Goal: Task Accomplishment & Management: Use online tool/utility

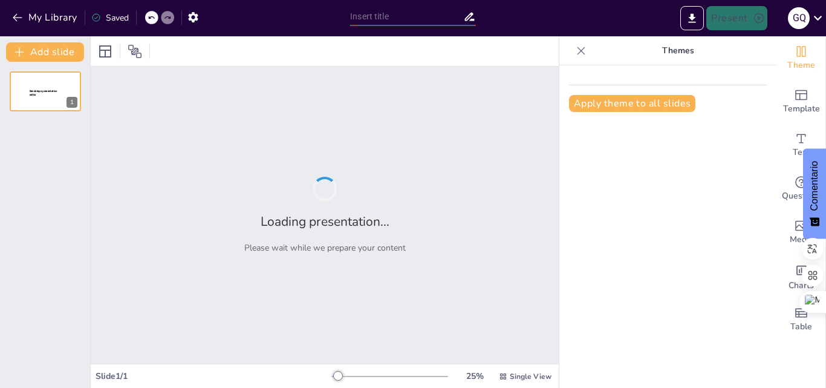
type input "HABILIDADES BASICAS DEL PENSAMIENTO"
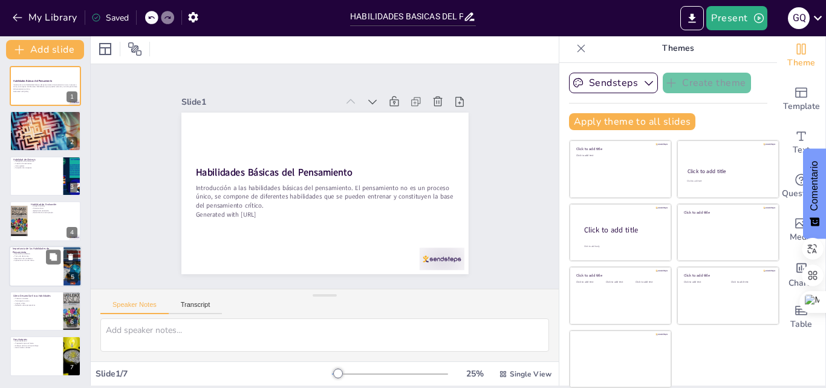
scroll to position [4, 0]
click at [739, 17] on button "Present" at bounding box center [737, 18] width 60 height 24
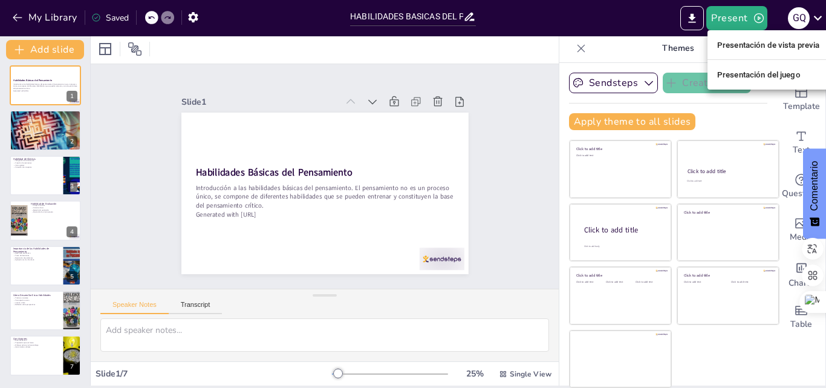
click at [742, 41] on font "Presentación de vista previa" at bounding box center [768, 45] width 103 height 9
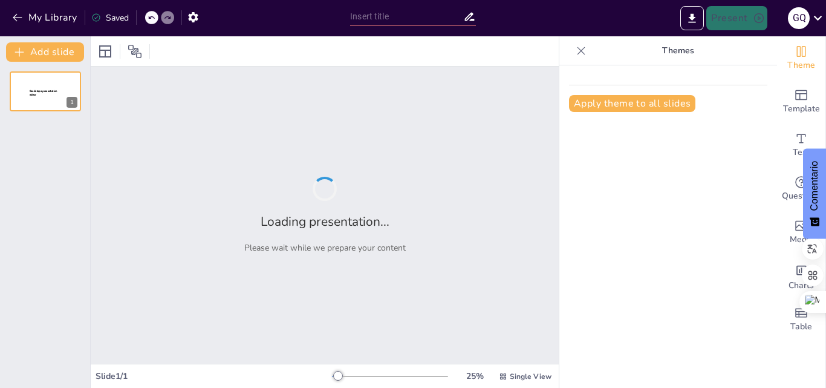
type input "HABILIDADES BASICAS DEL PENSAMIENTO"
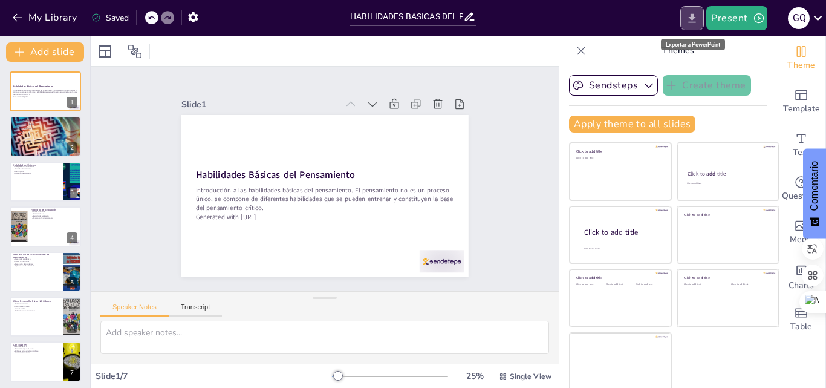
click at [695, 17] on icon "Export to PowerPoint" at bounding box center [692, 17] width 7 height 9
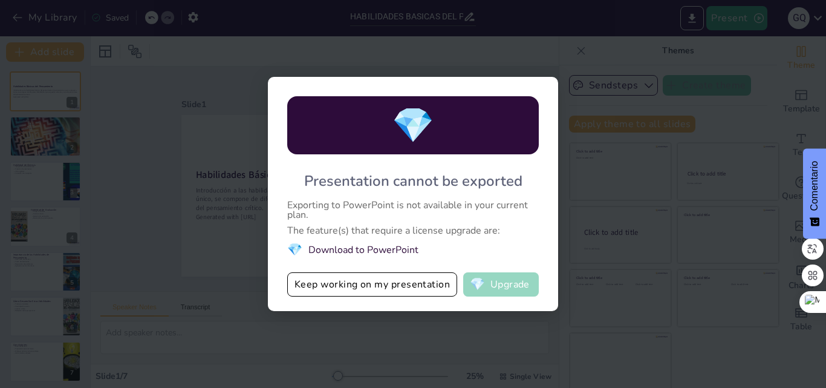
click at [511, 286] on button "💎 Upgrade" at bounding box center [501, 284] width 76 height 24
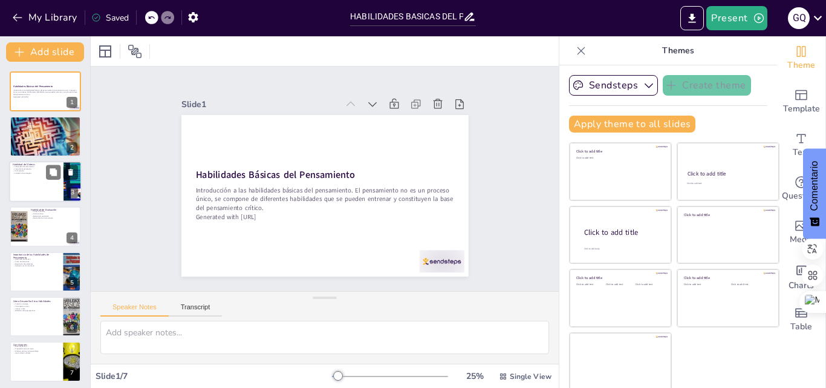
click at [33, 181] on div at bounding box center [45, 181] width 73 height 41
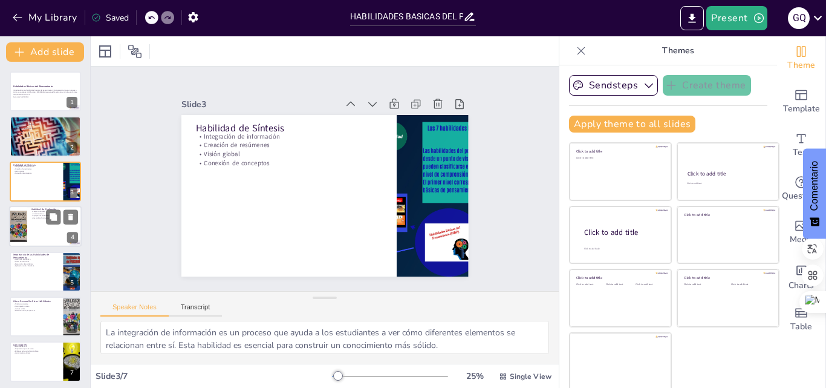
click at [24, 237] on div at bounding box center [18, 226] width 78 height 41
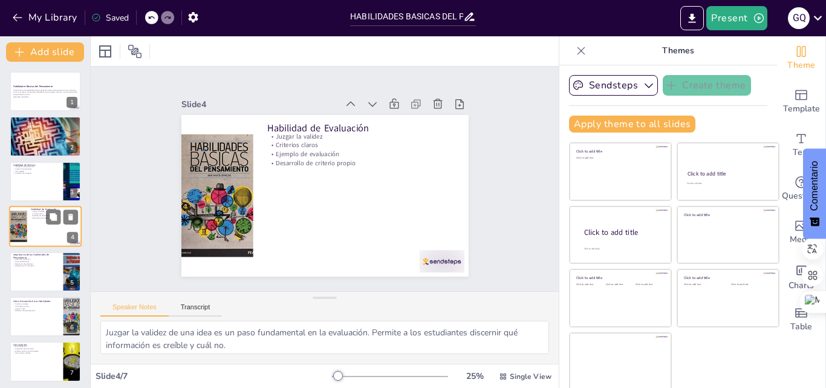
scroll to position [2, 0]
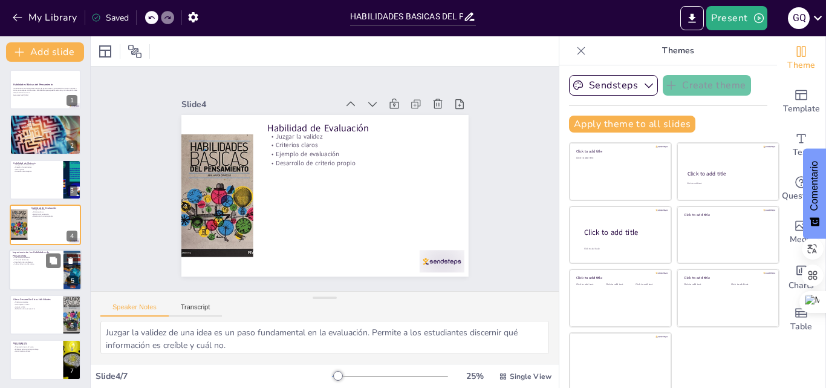
click at [25, 256] on p "Desarrollo académico" at bounding box center [36, 257] width 47 height 2
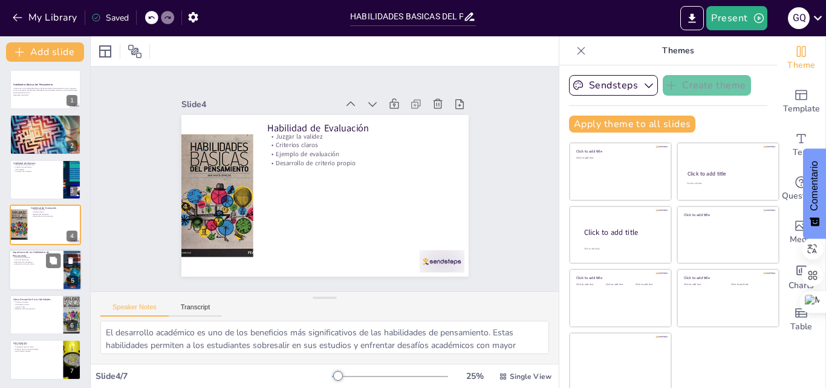
scroll to position [4, 0]
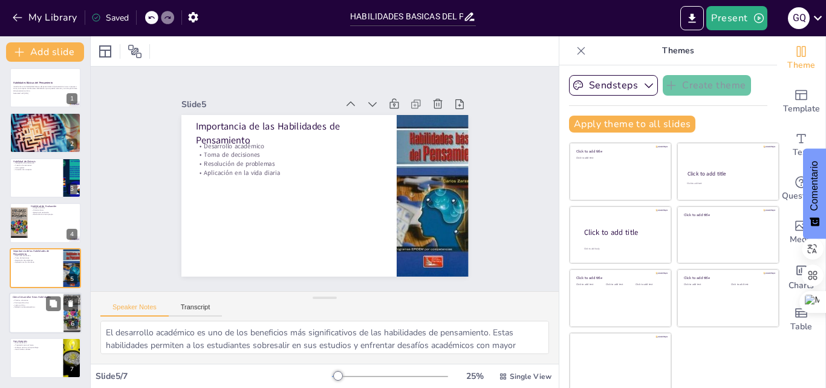
click at [34, 313] on div at bounding box center [45, 312] width 73 height 41
type textarea "La práctica constante es clave para desarrollar habilidades de pensamiento. Cua…"
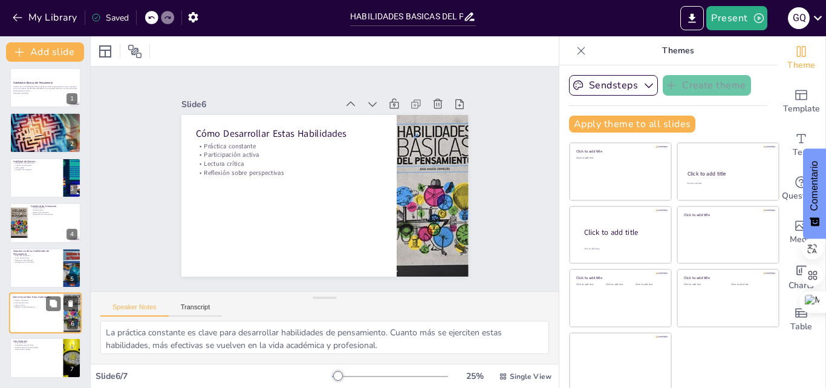
scroll to position [2, 0]
